Goal: Find specific page/section

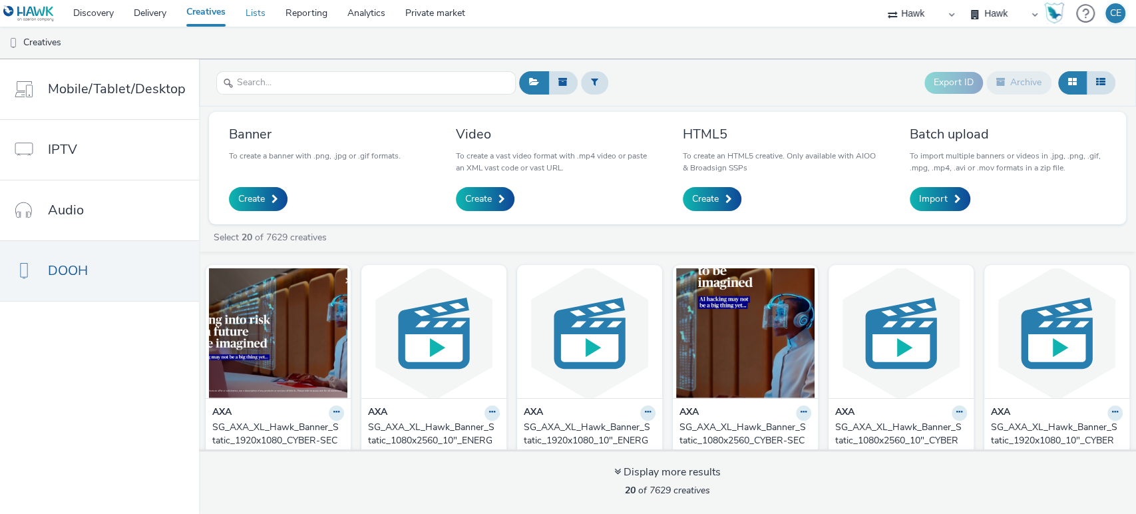
click at [263, 9] on link "Lists" at bounding box center [255, 13] width 40 height 27
